Goal: Browse casually

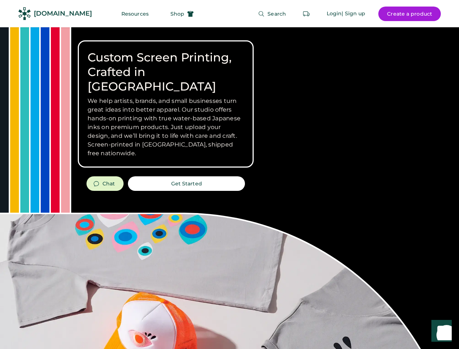
click at [229, 174] on div "Custom Screen Printing, Crafted in [GEOGRAPHIC_DATA] We help artists, brands, a…" at bounding box center [229, 257] width 459 height 461
click at [229, 188] on div "Custom Screen Printing, Crafted in [GEOGRAPHIC_DATA] We help artists, brands, a…" at bounding box center [229, 257] width 459 height 461
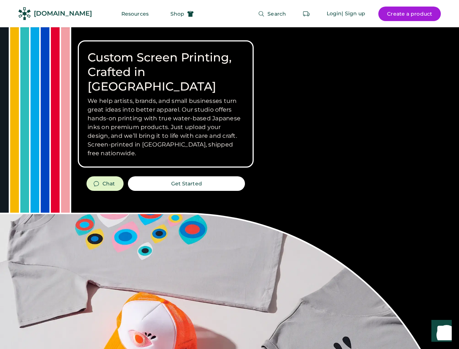
click at [229, 188] on div "Custom Screen Printing, Crafted in [GEOGRAPHIC_DATA] We help artists, brands, a…" at bounding box center [229, 257] width 459 height 461
click at [166, 104] on h3 "We help artists, brands, and small businesses turn great ideas into better appa…" at bounding box center [166, 127] width 156 height 61
click at [166, 97] on h3 "We help artists, brands, and small businesses turn great ideas into better appa…" at bounding box center [166, 127] width 156 height 61
click at [166, 65] on h1 "Custom Screen Printing, Crafted in [GEOGRAPHIC_DATA]" at bounding box center [166, 72] width 156 height 44
